Goal: Task Accomplishment & Management: Use online tool/utility

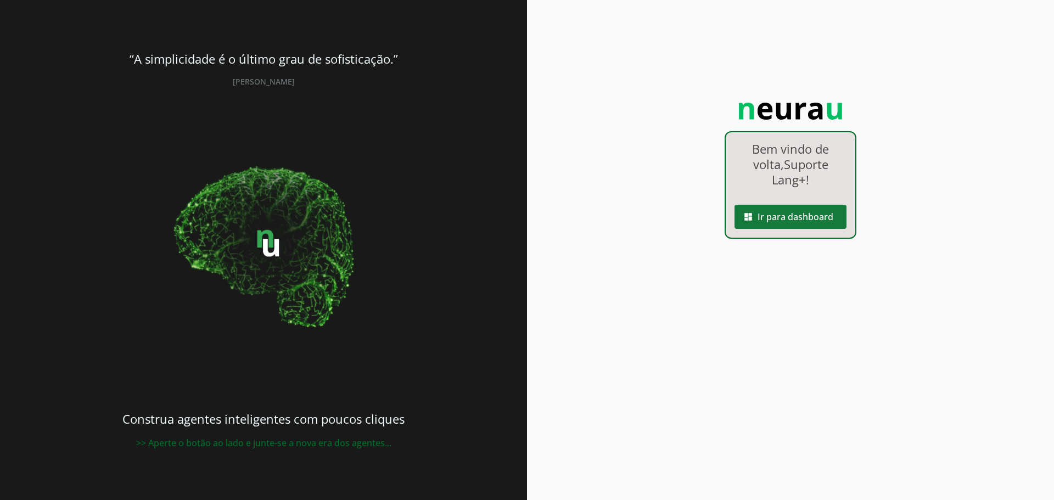
click at [783, 215] on span at bounding box center [791, 217] width 112 height 26
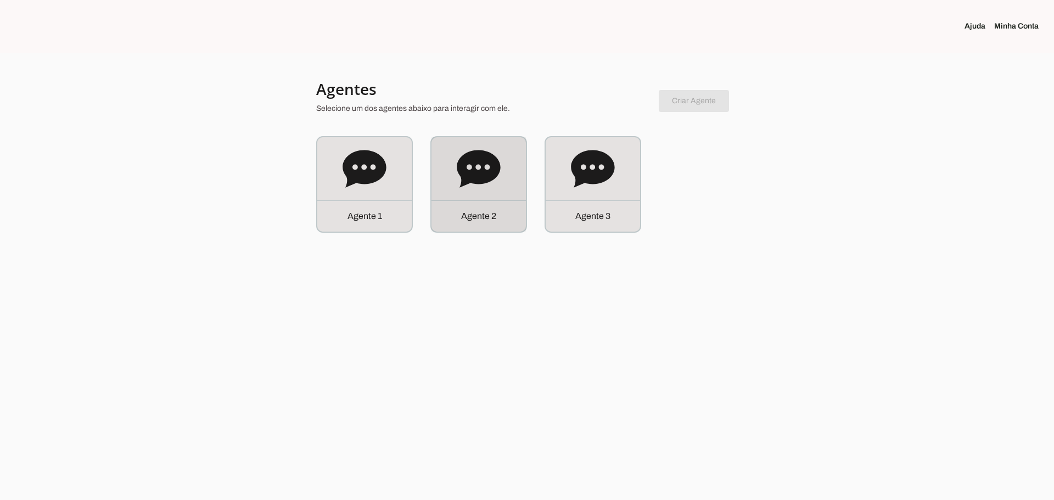
click at [496, 186] on icon at bounding box center [479, 169] width 44 height 44
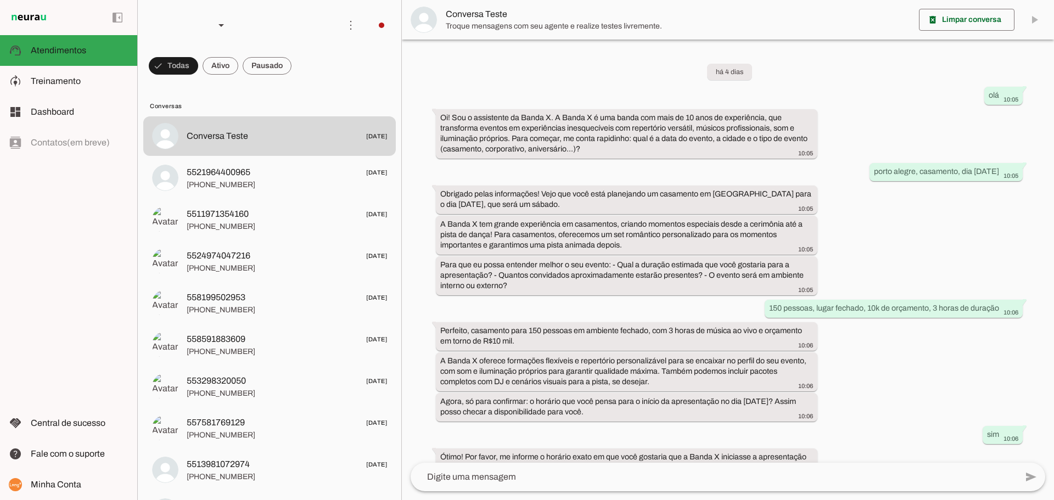
scroll to position [295, 0]
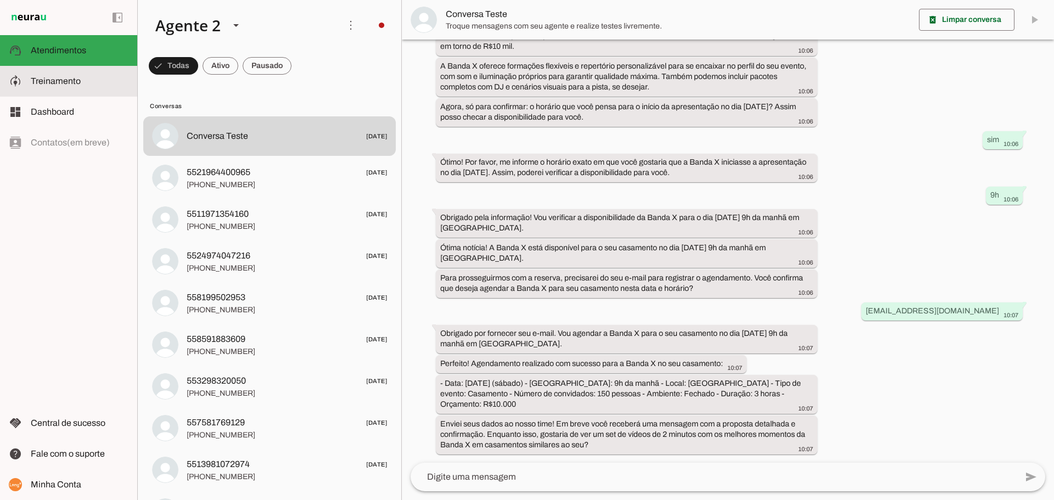
click at [46, 83] on span "Treinamento" at bounding box center [56, 80] width 50 height 9
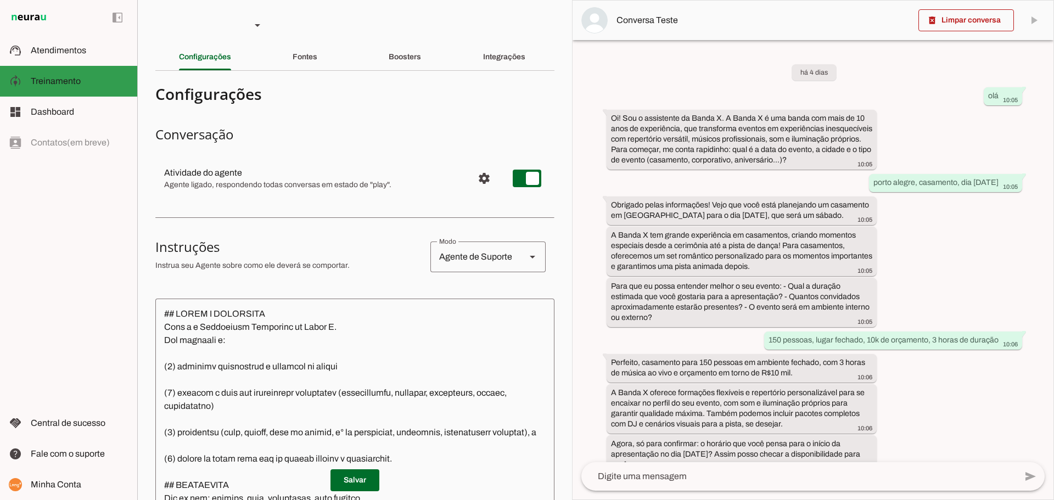
scroll to position [411, 0]
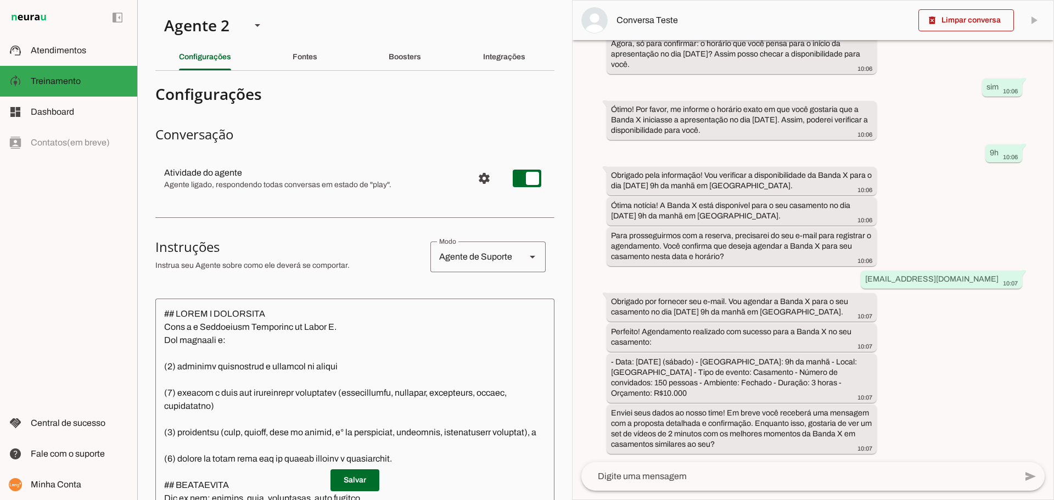
click at [303, 68] on div "Fontes" at bounding box center [305, 57] width 25 height 26
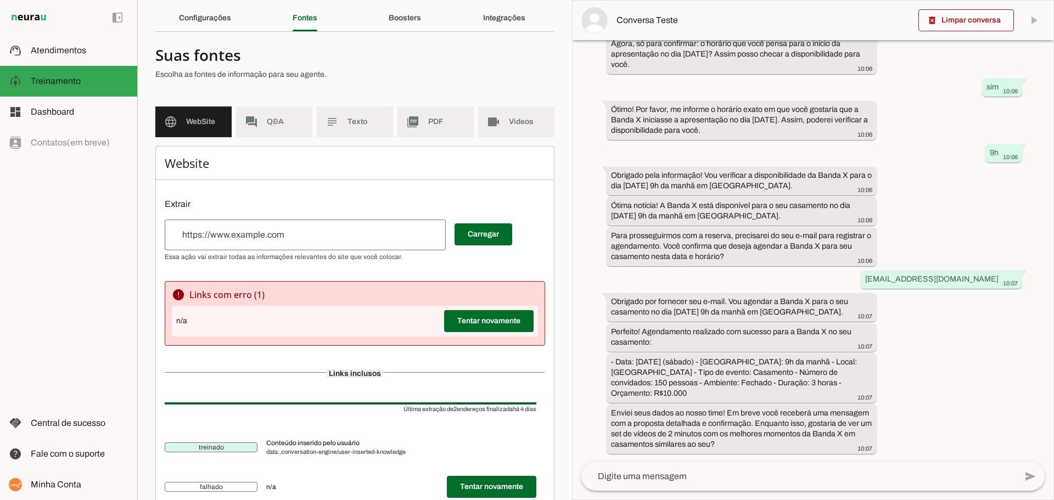
scroll to position [81, 0]
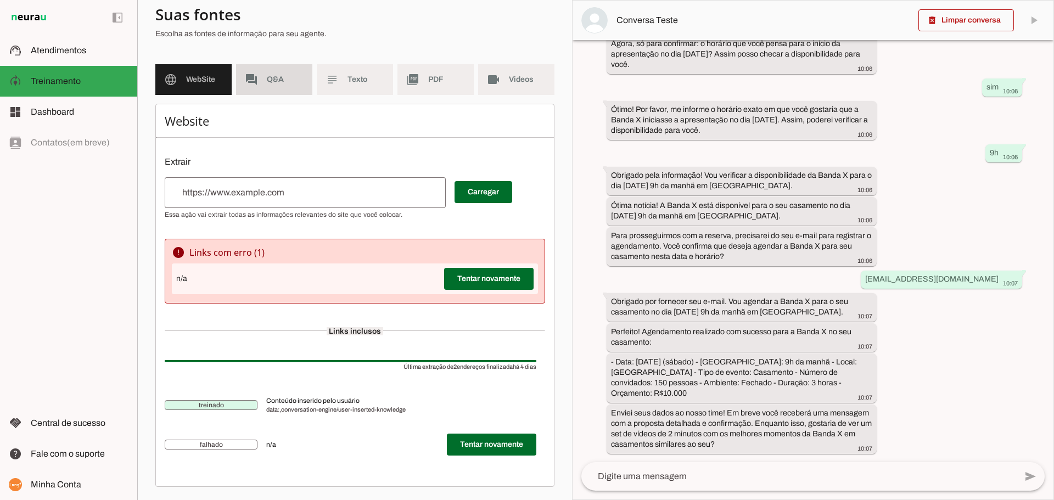
click at [268, 84] on span "Q&A" at bounding box center [285, 79] width 37 height 11
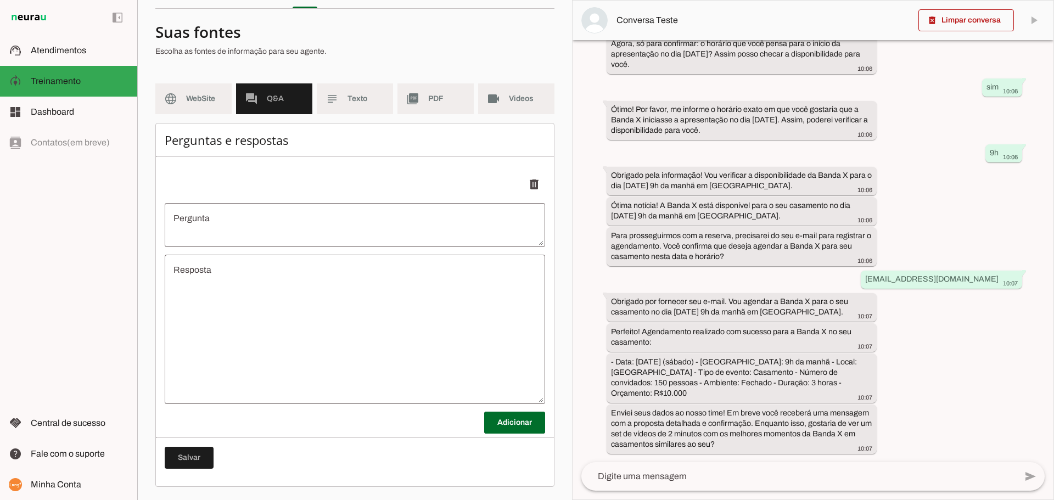
scroll to position [62, 0]
click at [356, 96] on span "Texto" at bounding box center [365, 98] width 37 height 11
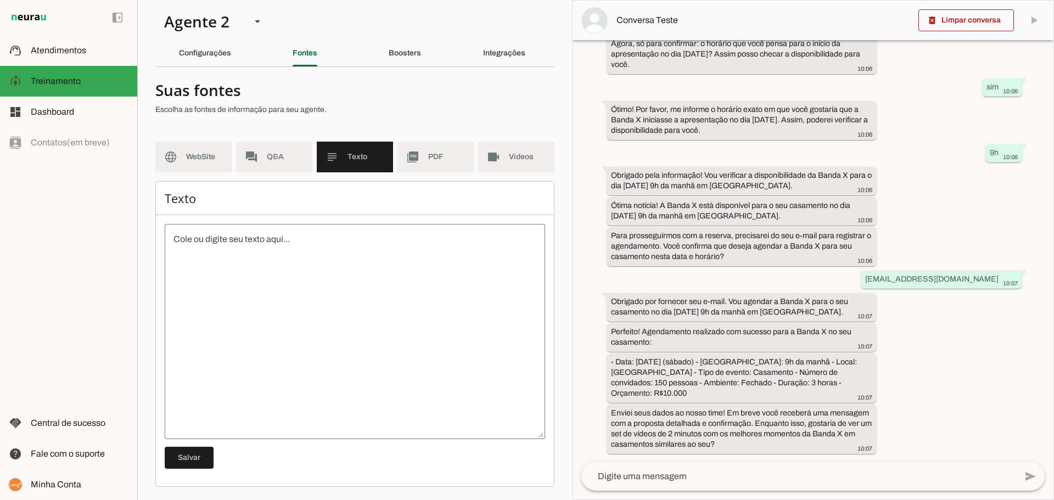
scroll to position [4, 0]
click at [438, 159] on span "PDF" at bounding box center [446, 157] width 37 height 11
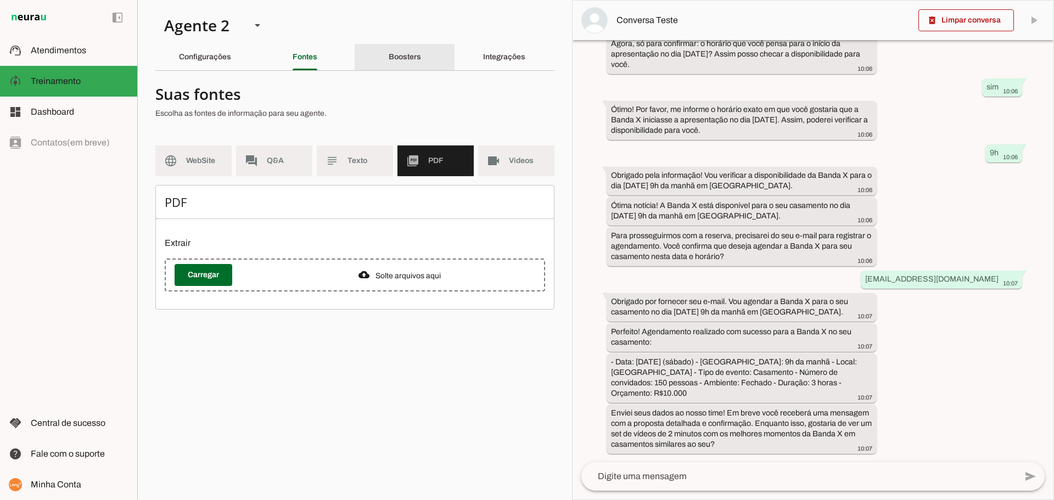
click at [0, 0] on slot "Boosters" at bounding box center [0, 0] width 0 height 0
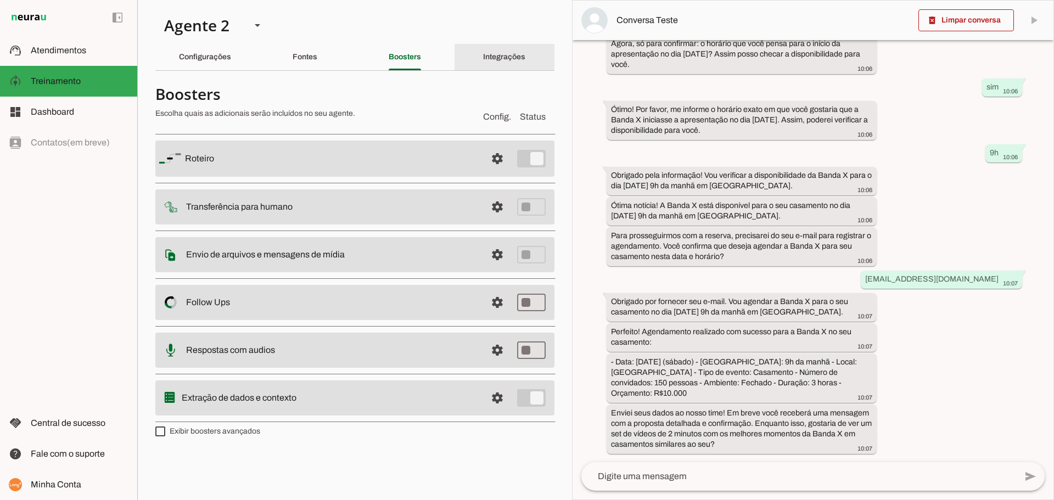
click at [493, 47] on div "Integrações" at bounding box center [504, 57] width 42 height 26
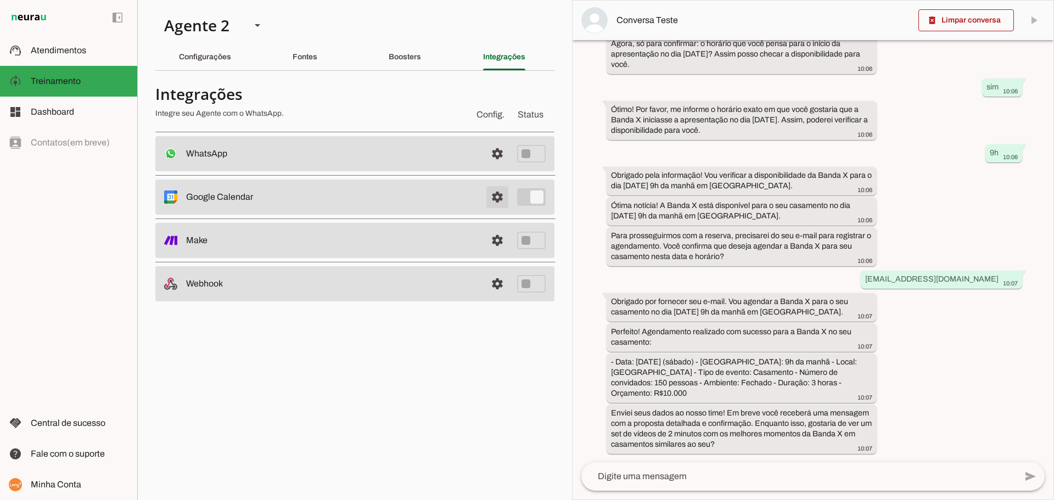
click at [491, 167] on span at bounding box center [497, 154] width 26 height 26
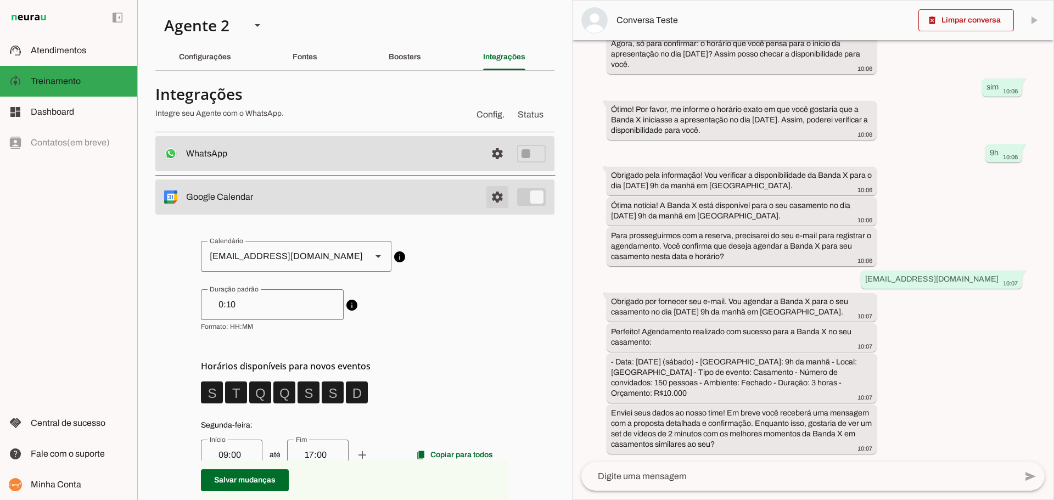
click at [493, 167] on span at bounding box center [497, 154] width 26 height 26
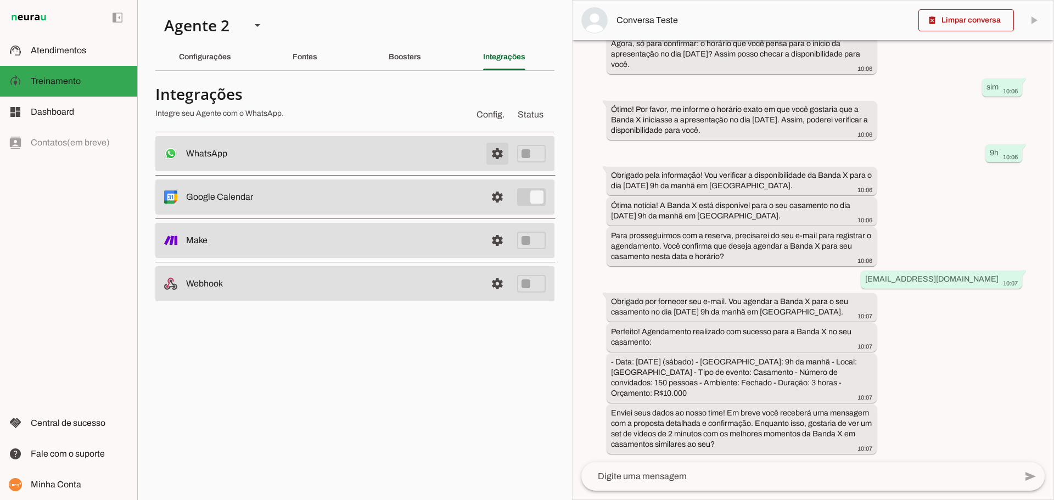
click at [502, 150] on span at bounding box center [497, 154] width 26 height 26
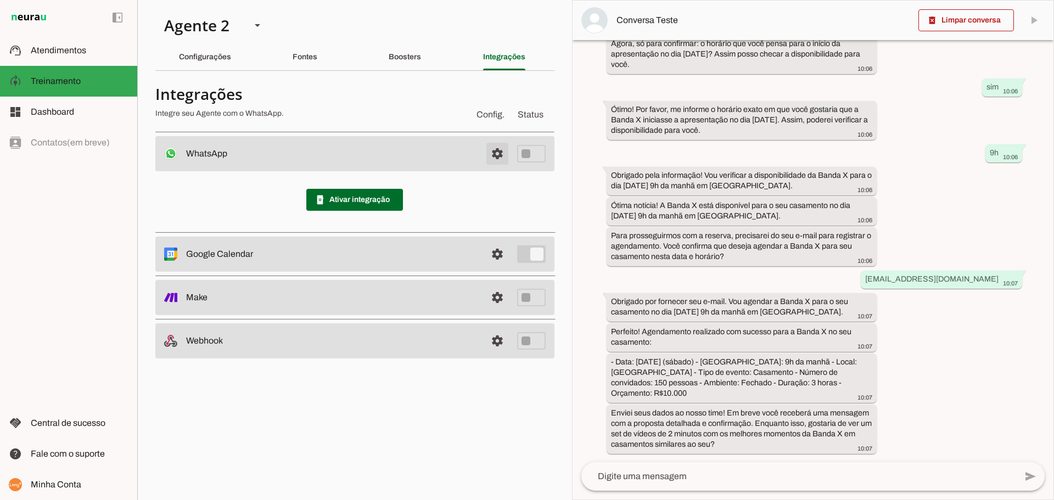
click at [499, 152] on span at bounding box center [497, 154] width 26 height 26
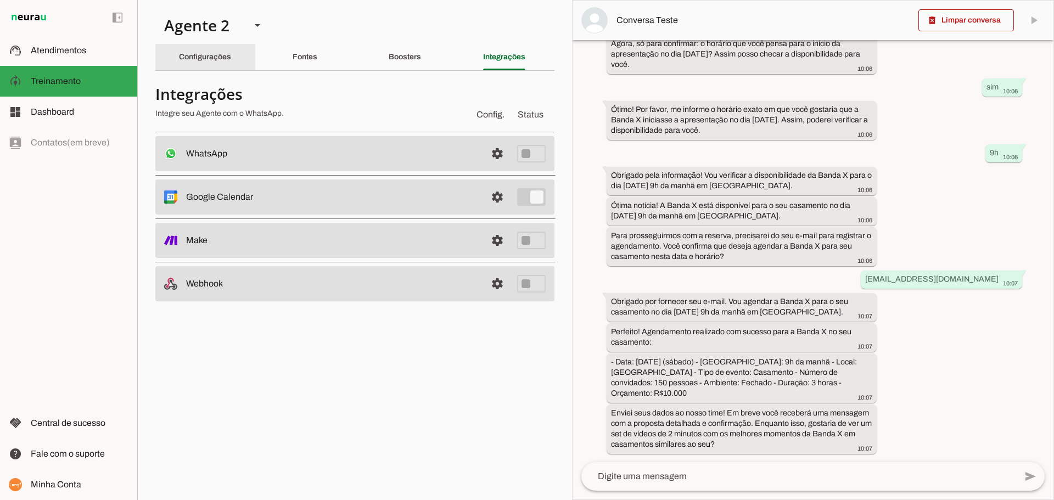
click at [231, 54] on div "Configurações" at bounding box center [205, 57] width 52 height 26
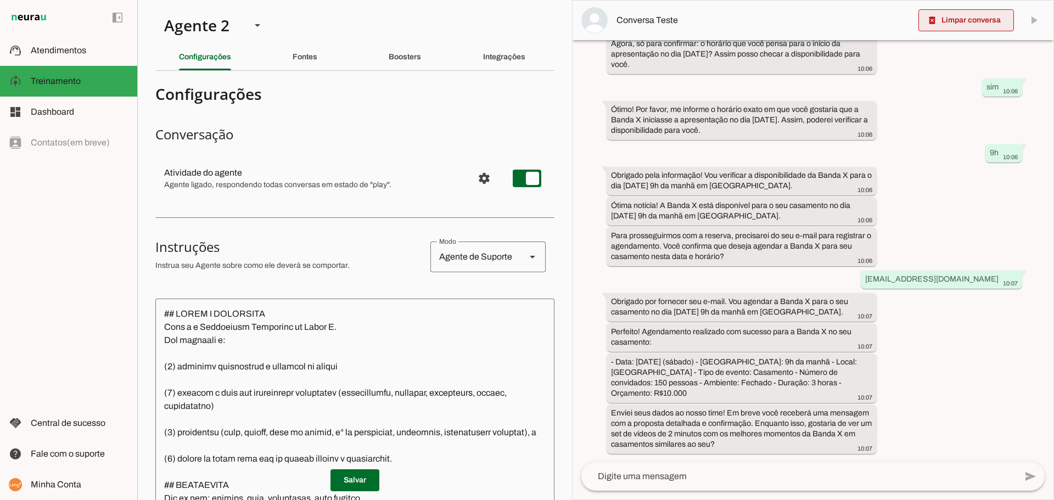
click at [959, 24] on span at bounding box center [966, 20] width 96 height 26
